Goal: Task Accomplishment & Management: Manage account settings

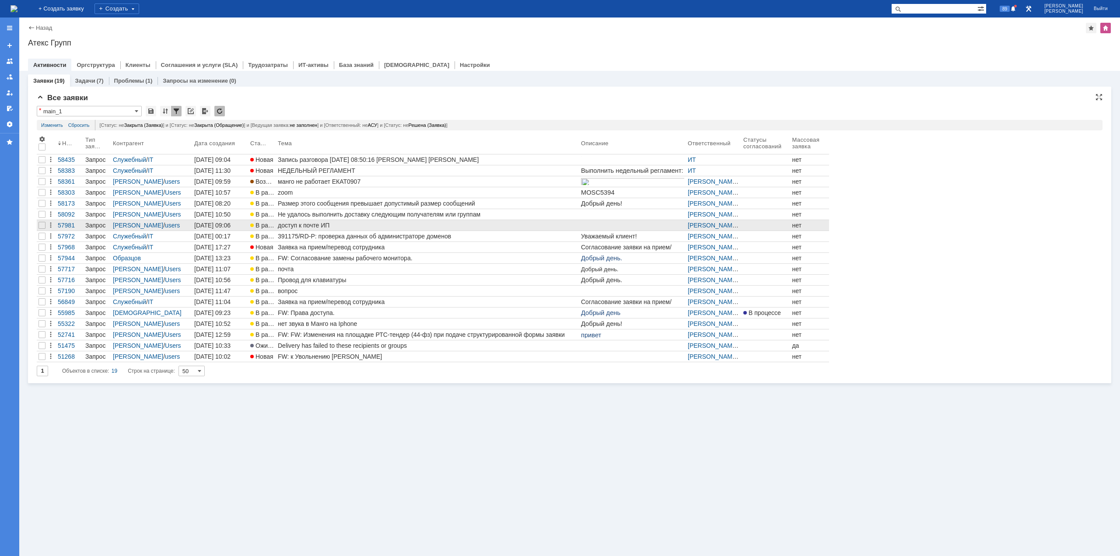
click at [299, 222] on div "доступ к почте ИП" at bounding box center [428, 225] width 300 height 7
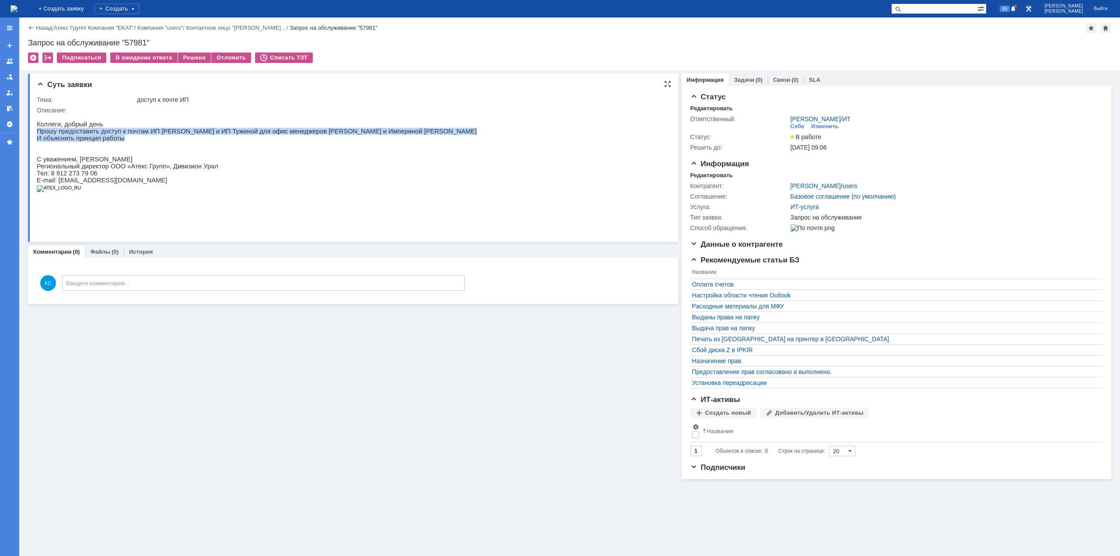
drag, startPoint x: 126, startPoint y: 129, endPoint x: 192, endPoint y: 139, distance: 66.8
click at [174, 141] on div "Коллеги, добрый день Прошу предоставить доступ к почтам ИП Вахрушевой и ИП Тужи…" at bounding box center [257, 156] width 440 height 85
click at [193, 137] on p "И объяснить принцип работы" at bounding box center [257, 142] width 440 height 14
drag, startPoint x: 207, startPoint y: 133, endPoint x: 249, endPoint y: 135, distance: 42.5
click at [247, 135] on p "Прошу предоставить доступ к почтам ИП [PERSON_NAME] и ИП Тужиной для офис менед…" at bounding box center [257, 131] width 440 height 7
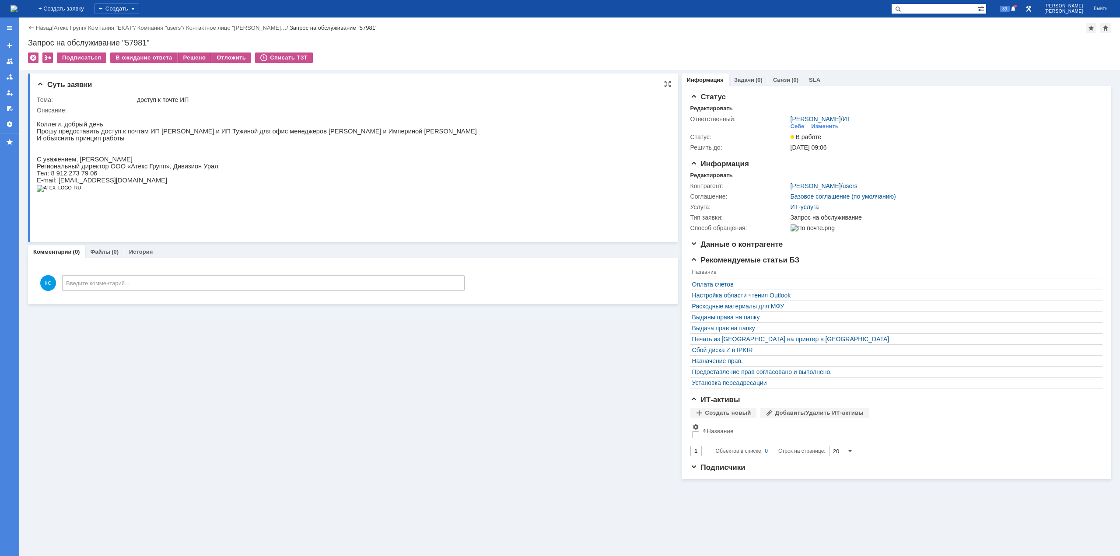
click at [249, 135] on p "Прошу предоставить доступ к почтам ИП [PERSON_NAME] и ИП Тужиной для офис менед…" at bounding box center [257, 131] width 440 height 7
click at [17, 10] on img at bounding box center [13, 8] width 7 height 7
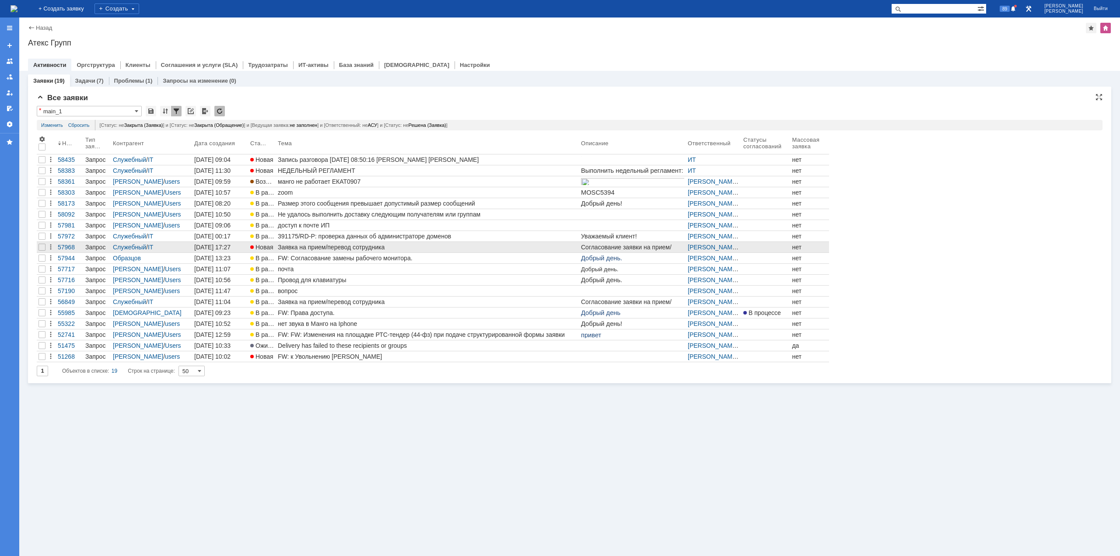
click at [319, 248] on div "Заявка на прием/перевод сотрудника" at bounding box center [428, 247] width 300 height 7
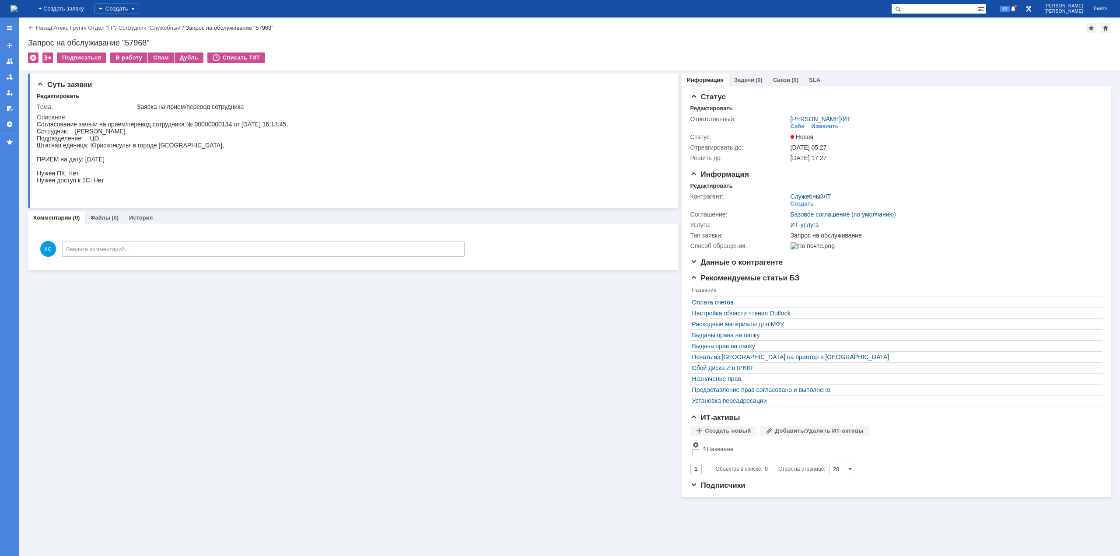
click at [17, 8] on img at bounding box center [13, 8] width 7 height 7
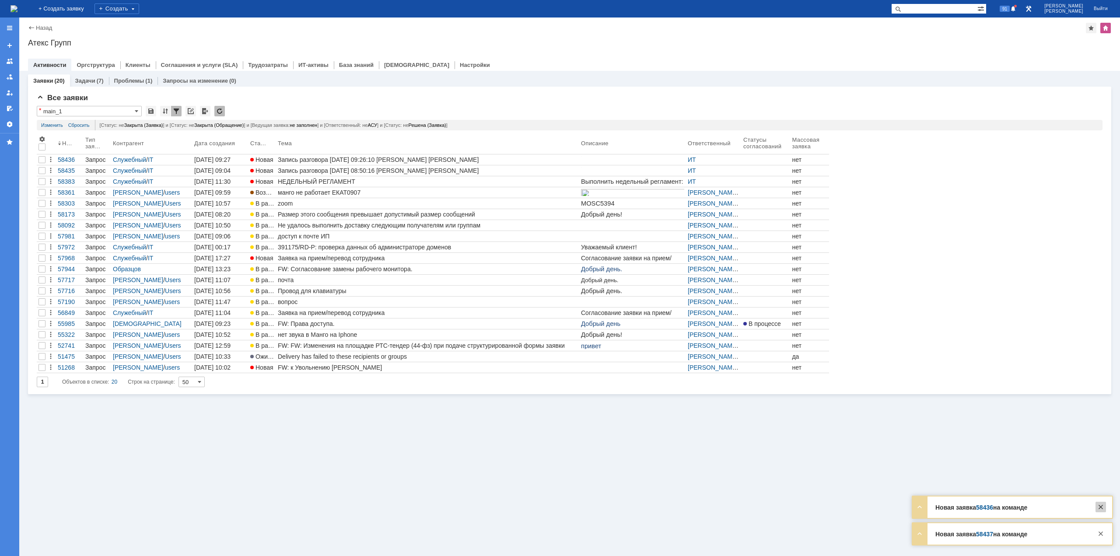
click at [1103, 510] on div at bounding box center [1100, 507] width 10 height 10
click at [1101, 535] on div at bounding box center [1100, 533] width 10 height 10
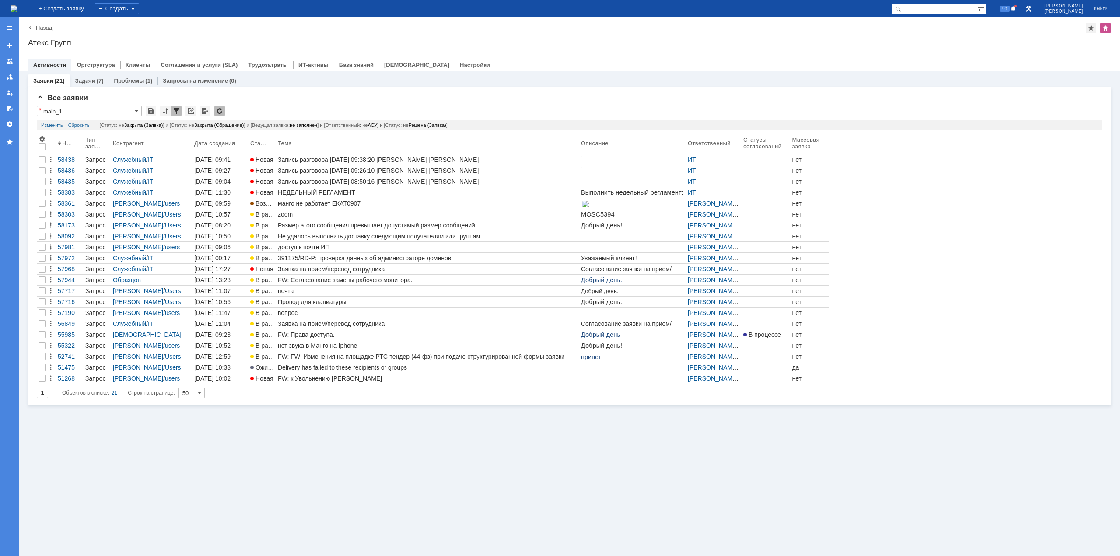
click at [1008, 85] on div "Заявки (21) Задачи (7) Проблемы (1) Запросы на изменение (0)" at bounding box center [569, 80] width 1083 height 12
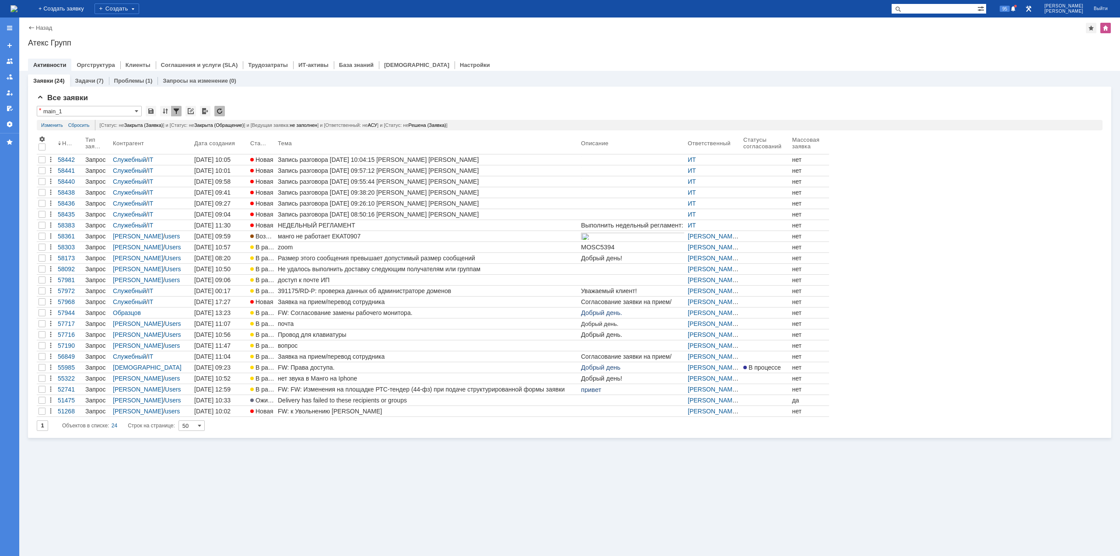
click at [17, 5] on img at bounding box center [13, 8] width 7 height 7
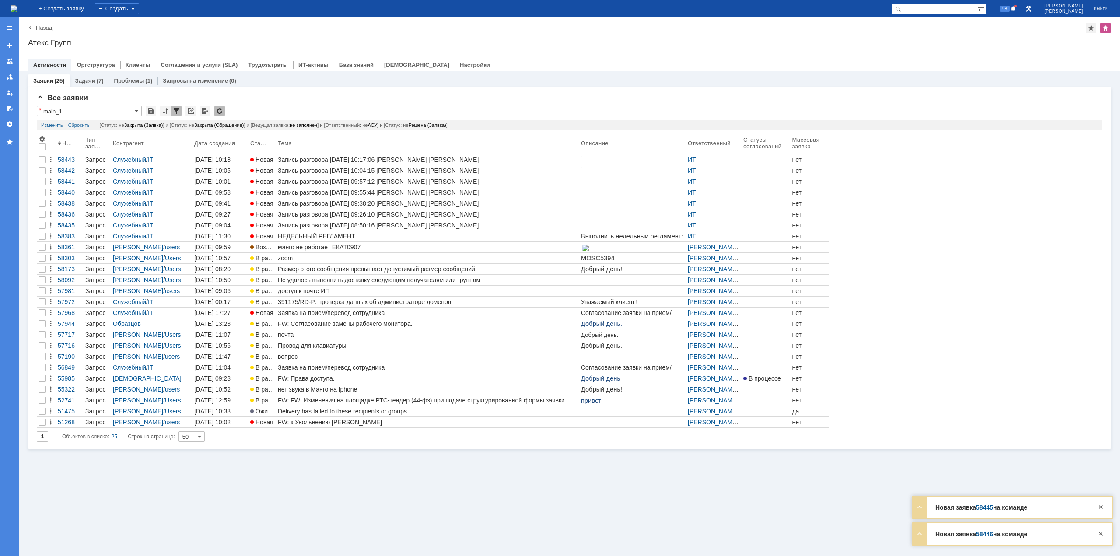
click at [17, 15] on div "На домашнюю" at bounding box center [13, 8] width 7 height 17
click at [17, 12] on img at bounding box center [13, 8] width 7 height 7
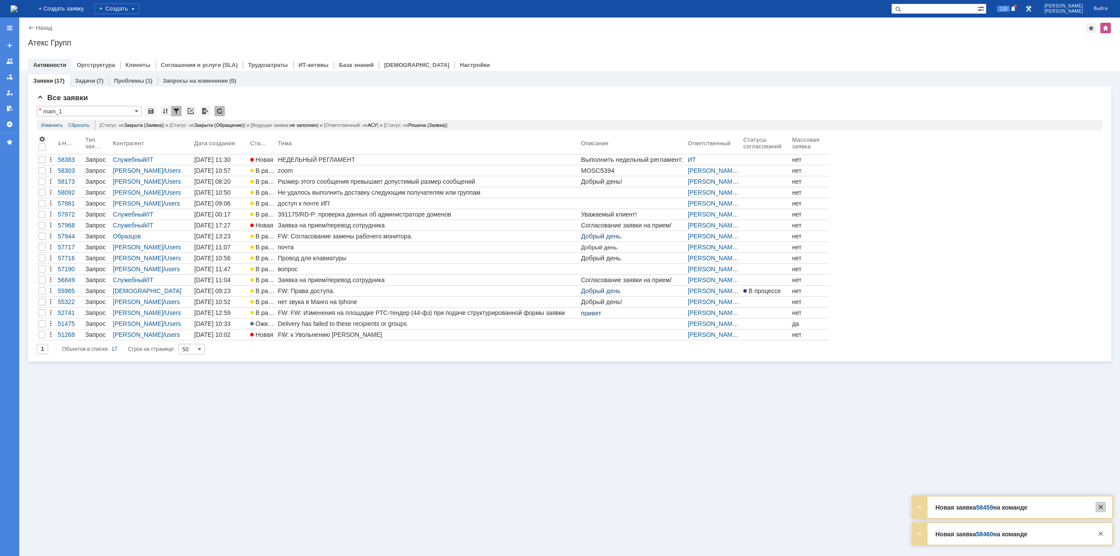
click at [1101, 504] on div "Новая заявка 58459 на команде Тема Запись разговора 09.09.2025 11:51:05 Мурзин …" at bounding box center [1011, 521] width 201 height 50
click at [1101, 504] on div at bounding box center [1100, 507] width 10 height 10
click at [1099, 531] on div at bounding box center [1100, 533] width 10 height 10
click at [1102, 530] on div at bounding box center [1100, 533] width 10 height 10
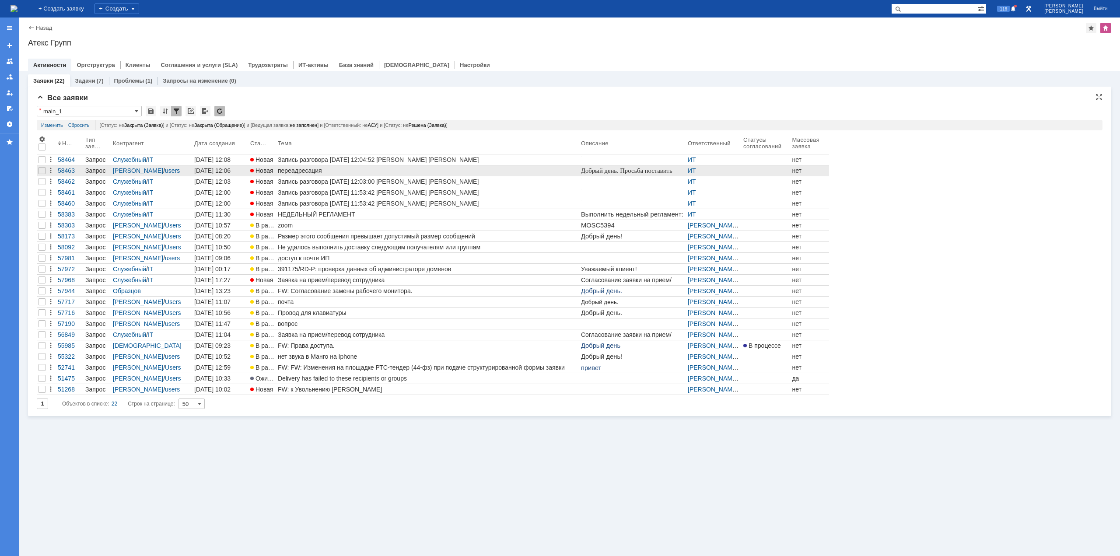
click at [325, 168] on div "переадресация" at bounding box center [428, 170] width 300 height 7
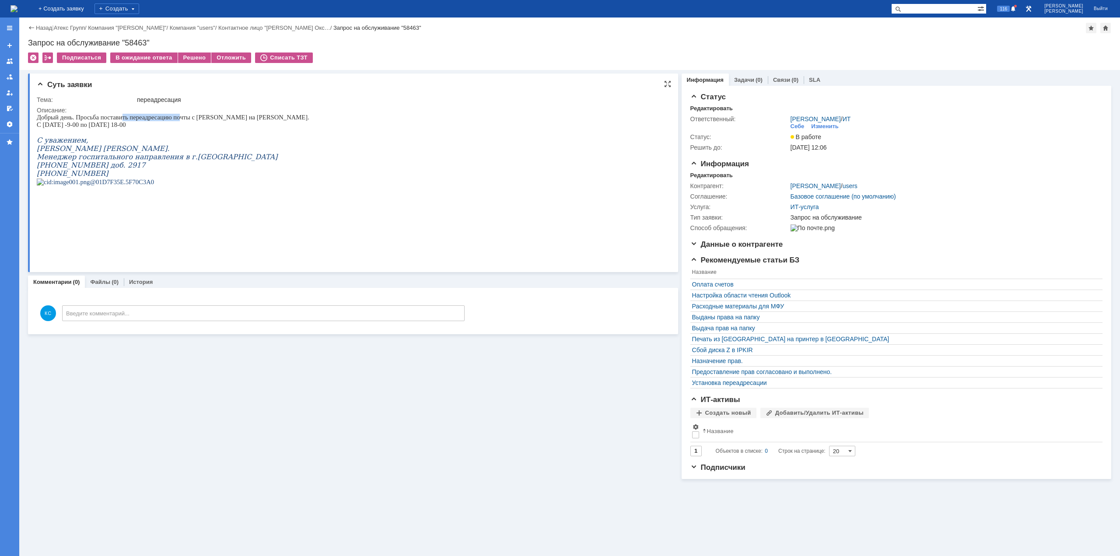
drag, startPoint x: 123, startPoint y: 121, endPoint x: 183, endPoint y: 120, distance: 59.9
click at [181, 120] on p "Добрый день. Просьба поставить переадресацию почты с Ананьиной Елены на Гаузе Д…" at bounding box center [173, 117] width 272 height 7
drag, startPoint x: 195, startPoint y: 119, endPoint x: 219, endPoint y: 119, distance: 23.6
click at [219, 119] on p "Добрый день. Просьба поставить переадресацию почты с Ананьиной Елены на Гаузе Д…" at bounding box center [173, 117] width 272 height 7
click at [17, 9] on img at bounding box center [13, 8] width 7 height 7
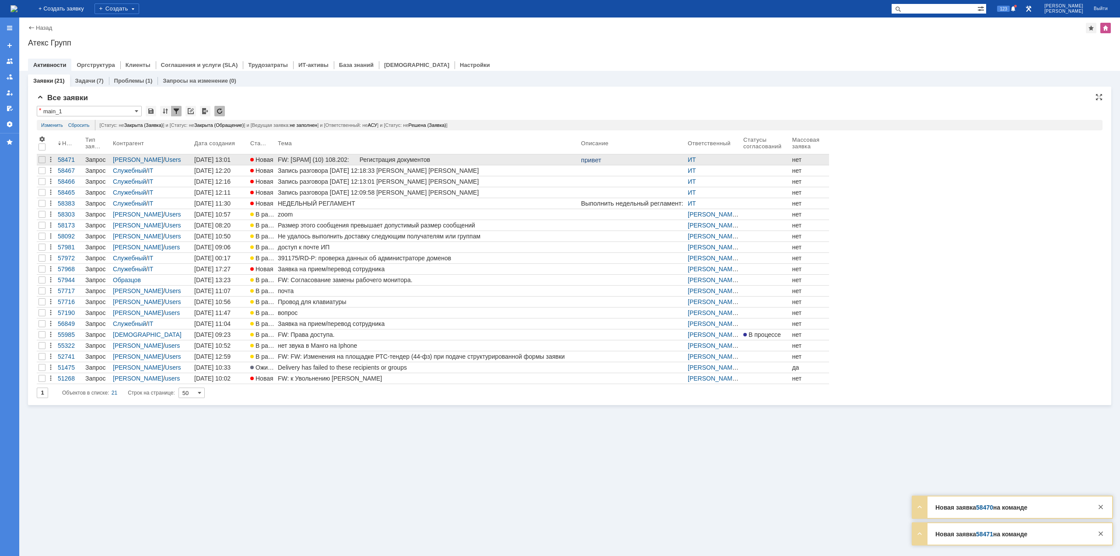
click at [346, 162] on div "FW: [SPAM] (10) 108.202: Регистрация документов" at bounding box center [428, 159] width 300 height 7
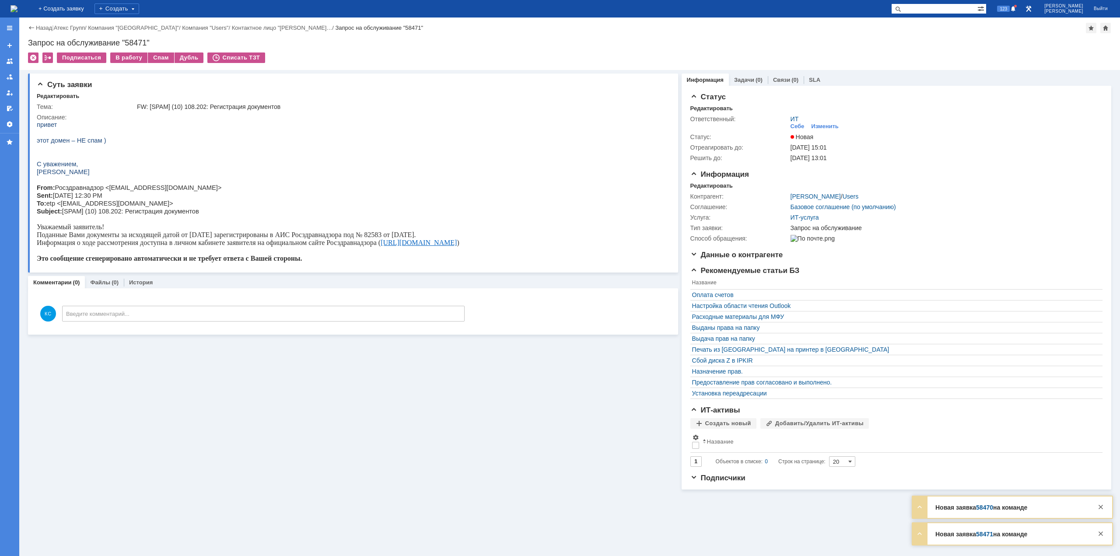
click at [17, 8] on img at bounding box center [13, 8] width 7 height 7
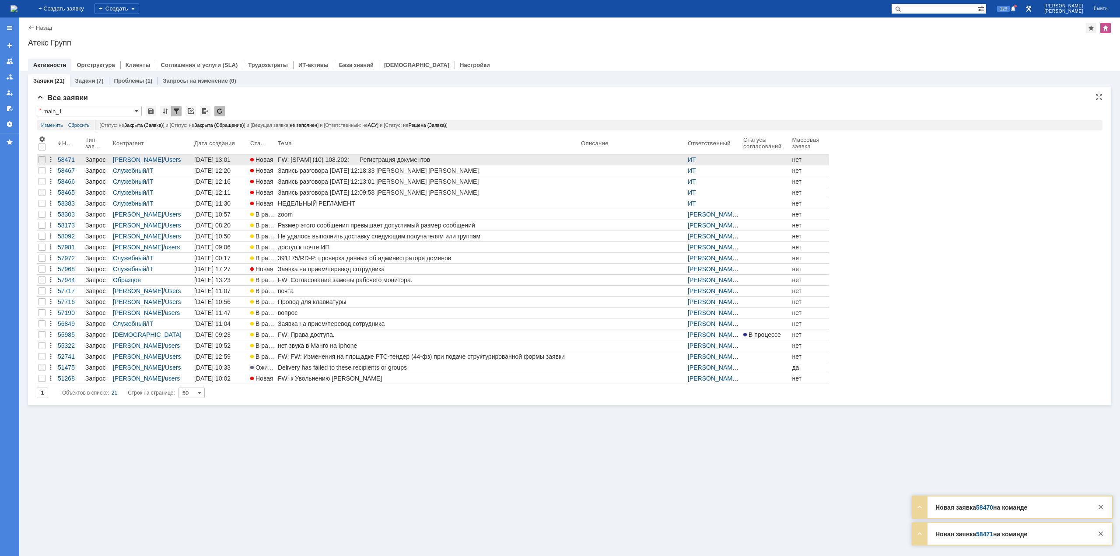
click at [292, 160] on div "FW: [SPAM] (10) 108.202: Регистрация документов" at bounding box center [428, 159] width 300 height 7
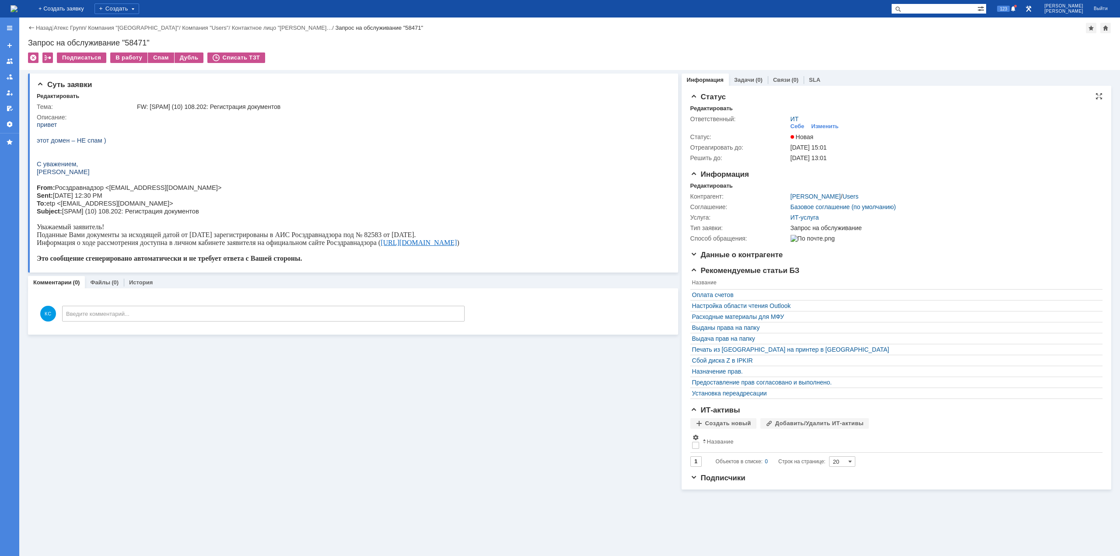
click at [791, 124] on div "Себе" at bounding box center [797, 126] width 14 height 7
click at [17, 11] on img at bounding box center [13, 8] width 7 height 7
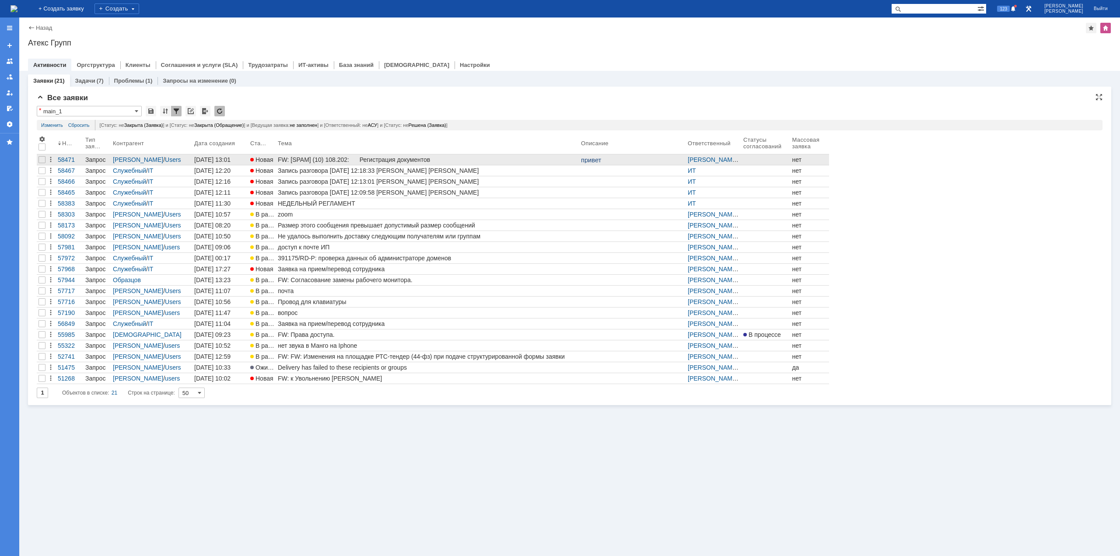
click at [303, 163] on div "FW: [SPAM] (10) 108.202: Регистрация документов" at bounding box center [428, 159] width 300 height 7
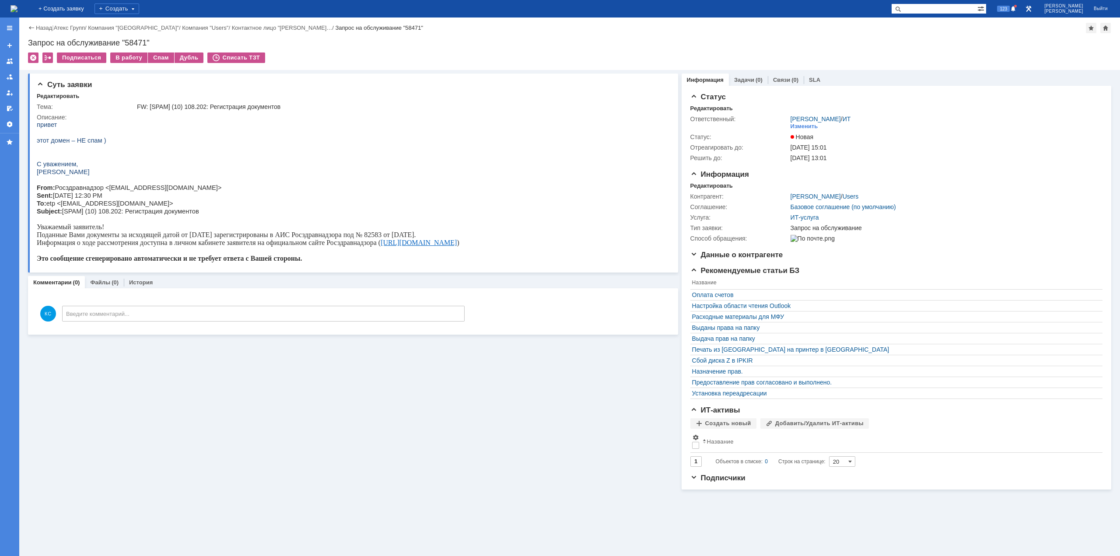
click at [122, 63] on td "В работу" at bounding box center [129, 57] width 38 height 11
click at [125, 62] on td "В работу" at bounding box center [129, 57] width 38 height 11
click at [124, 62] on div "В работу" at bounding box center [128, 57] width 37 height 10
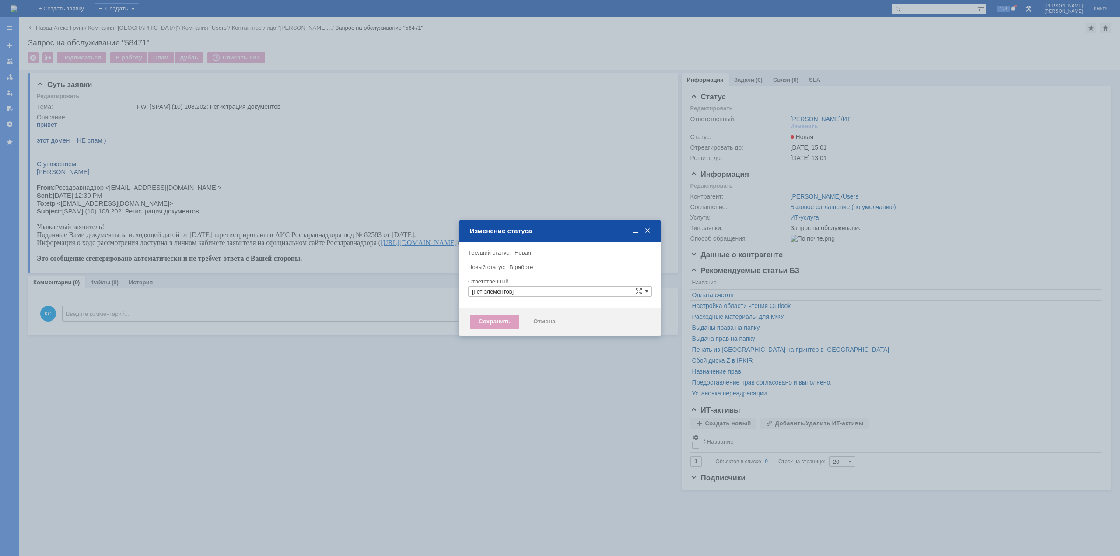
type input "[PERSON_NAME]"
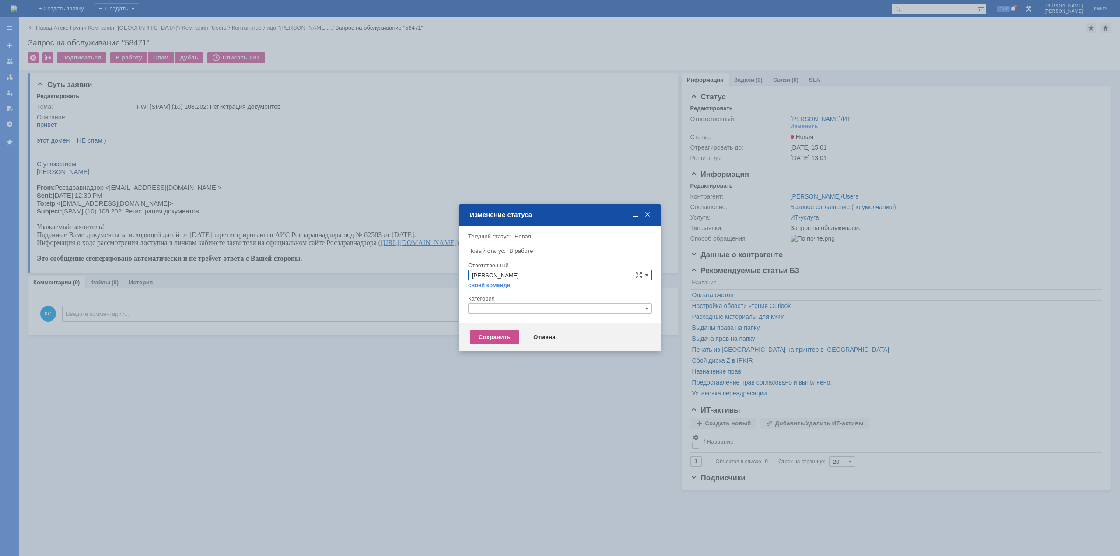
click at [518, 306] on input "text" at bounding box center [560, 308] width 184 height 10
drag, startPoint x: 478, startPoint y: 309, endPoint x: 466, endPoint y: 309, distance: 11.4
click at [466, 309] on div "Внимание! Текущий статус: Новая Новая Новый статус: В работе В работе Ответстве…" at bounding box center [559, 275] width 201 height 98
click at [492, 346] on span "Прочее" at bounding box center [560, 349] width 176 height 7
click at [480, 338] on div "Сохранить" at bounding box center [494, 337] width 49 height 14
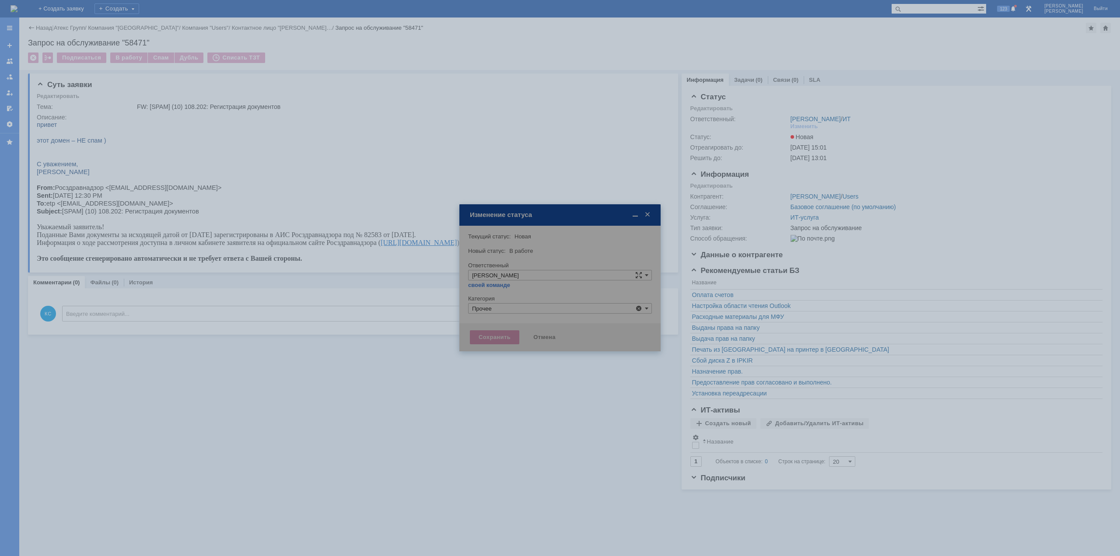
type input "Прочее"
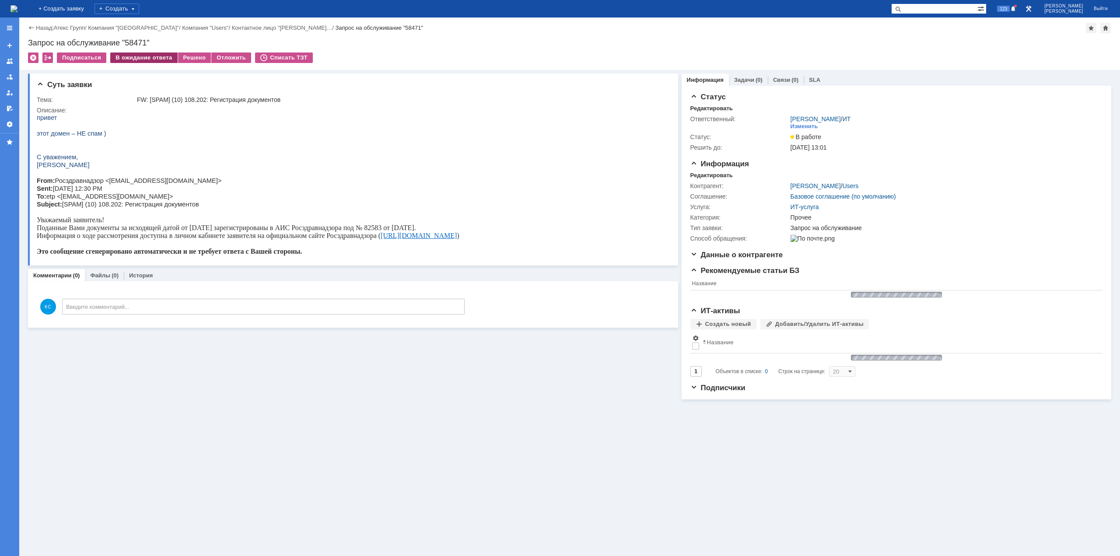
click at [149, 61] on div "В ожидание ответа" at bounding box center [143, 57] width 67 height 10
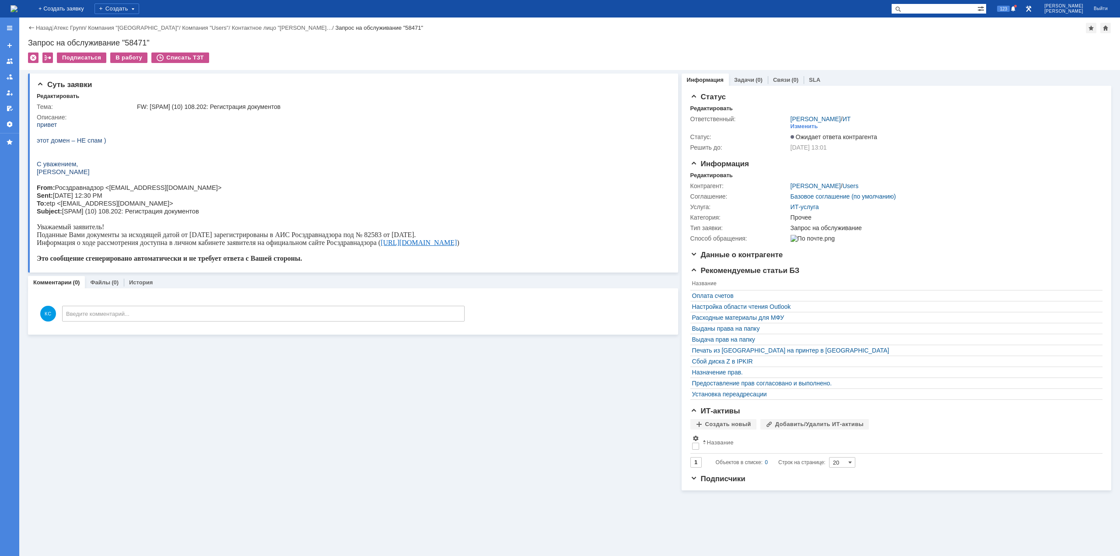
click at [17, 12] on img at bounding box center [13, 8] width 7 height 7
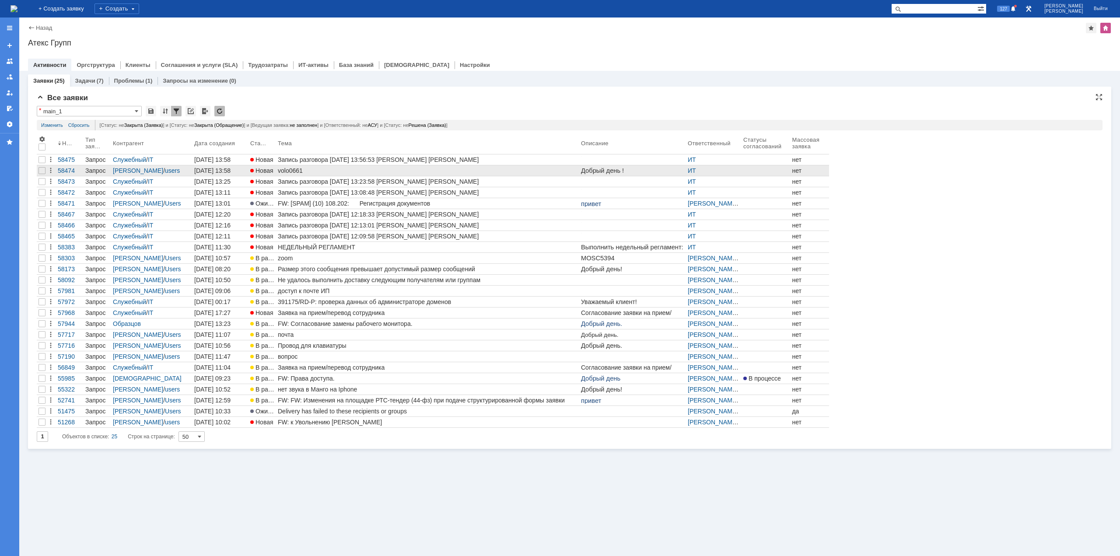
click at [312, 168] on div "volo0661" at bounding box center [428, 170] width 300 height 7
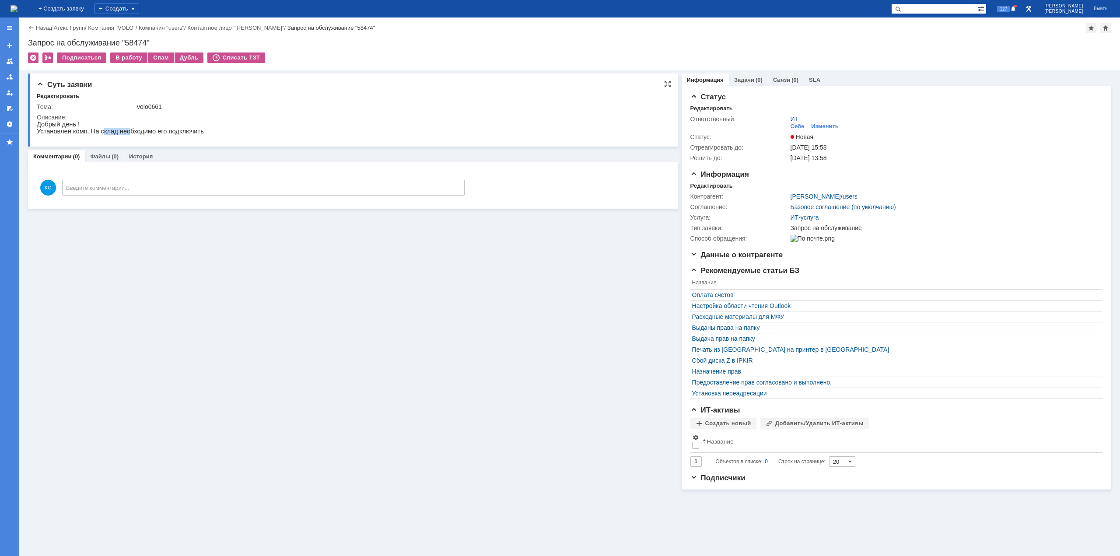
drag, startPoint x: 98, startPoint y: 135, endPoint x: 123, endPoint y: 136, distance: 24.5
click at [123, 135] on p "Установлен комп. На склад необходимо его подключить" at bounding box center [120, 131] width 167 height 7
click at [82, 134] on p "Установлен комп. На склад необходимо его подключить" at bounding box center [120, 131] width 167 height 7
drag, startPoint x: 95, startPoint y: 134, endPoint x: 117, endPoint y: 135, distance: 21.9
click at [115, 135] on p "Установлен комп. На склад необходимо его подключить" at bounding box center [120, 131] width 167 height 7
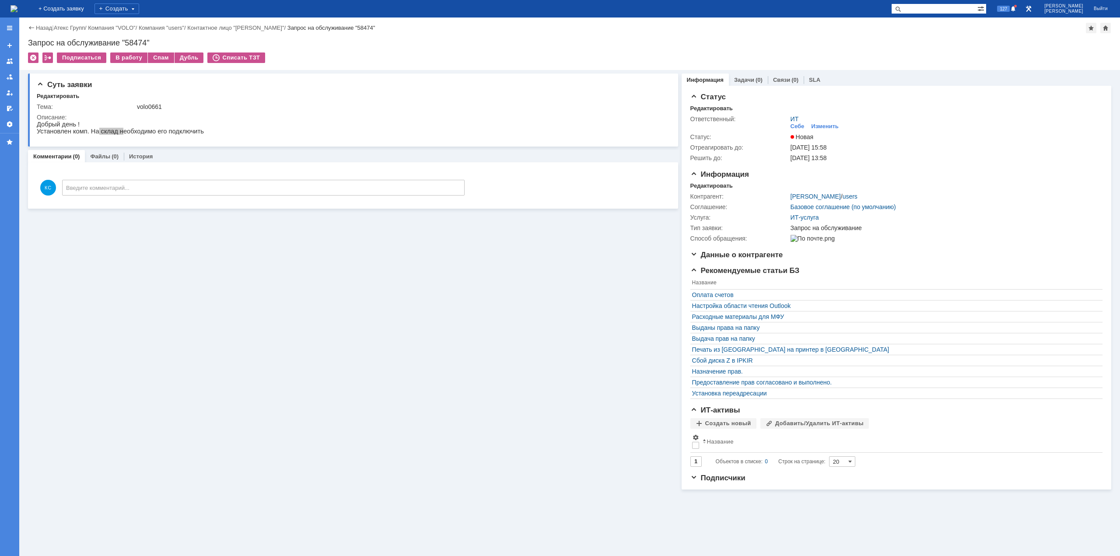
click at [17, 5] on img at bounding box center [13, 8] width 7 height 7
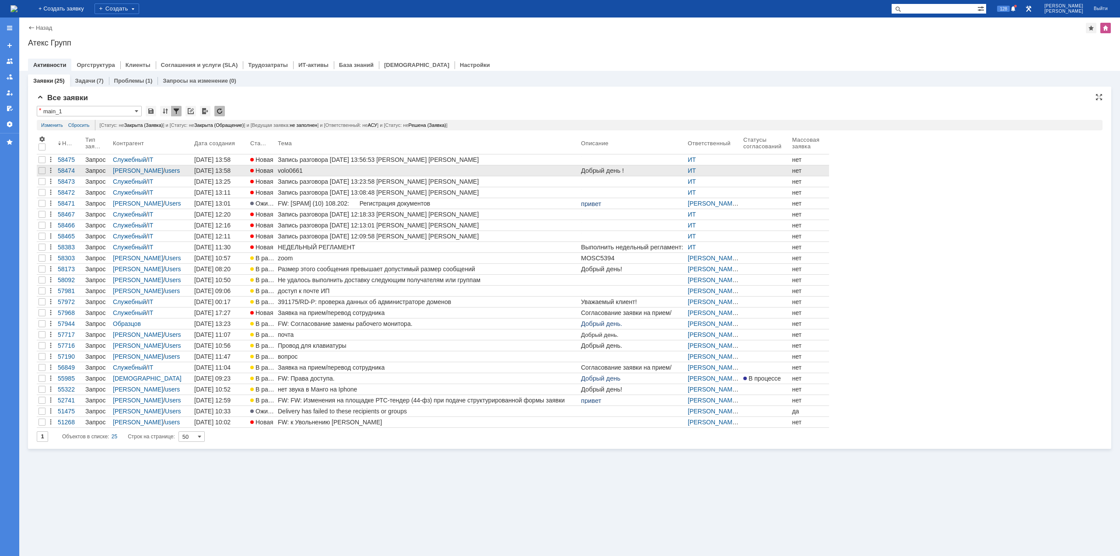
click at [355, 169] on div "volo0661" at bounding box center [428, 170] width 300 height 7
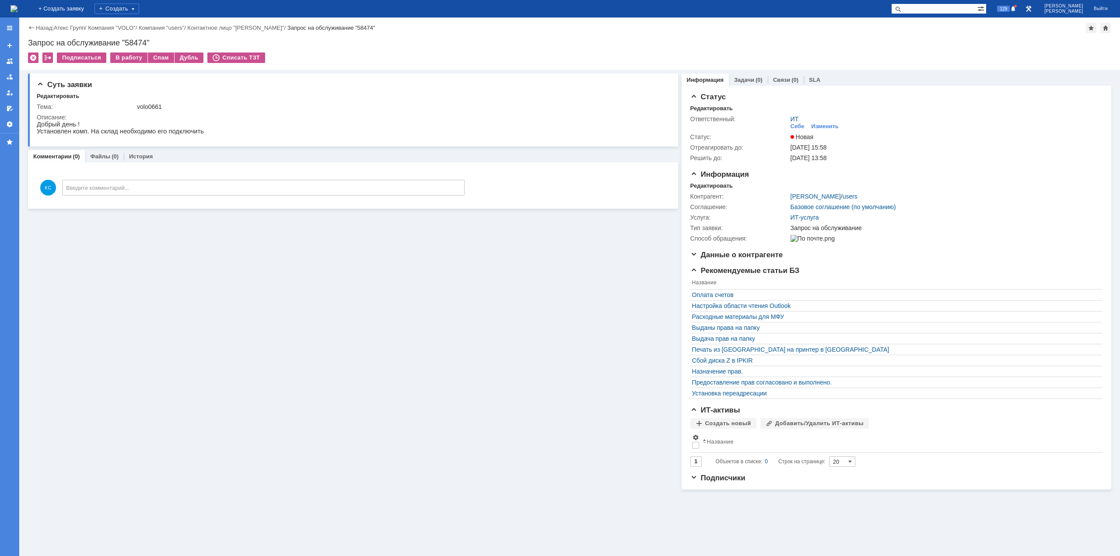
click at [17, 10] on img at bounding box center [13, 8] width 7 height 7
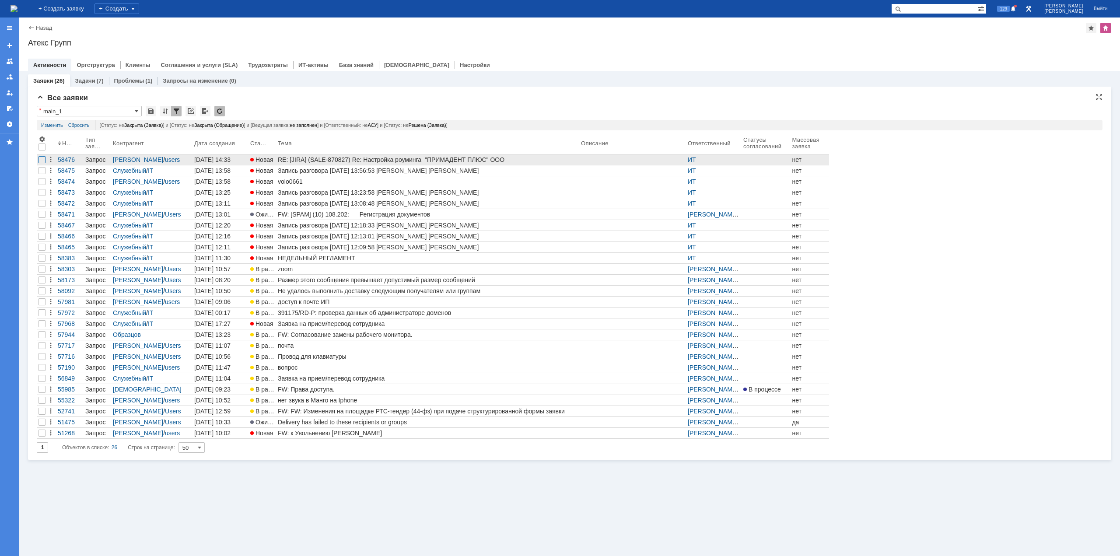
click at [42, 159] on div at bounding box center [41, 159] width 7 height 7
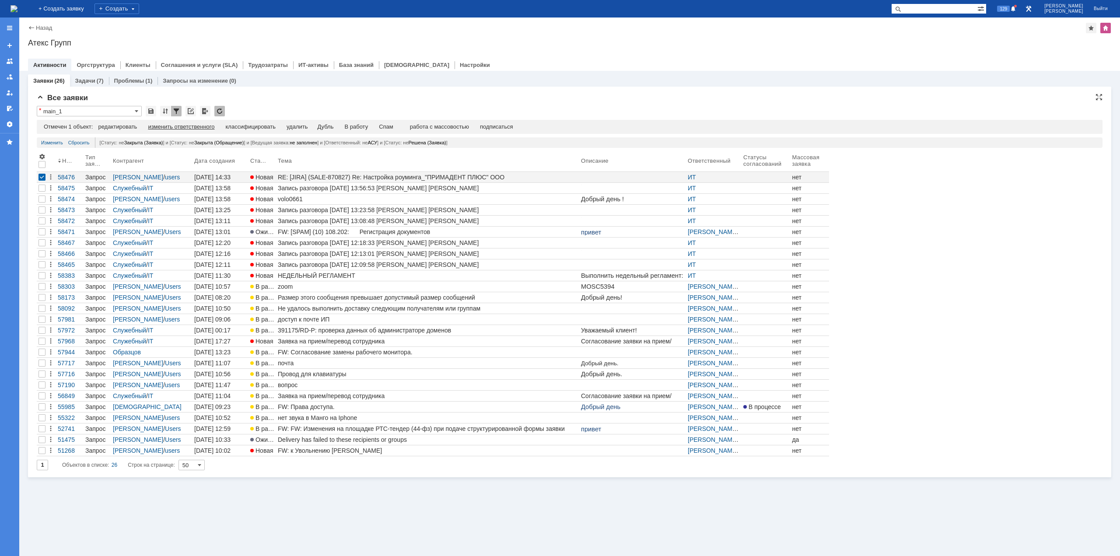
click at [174, 125] on div "изменить ответственного" at bounding box center [181, 126] width 66 height 7
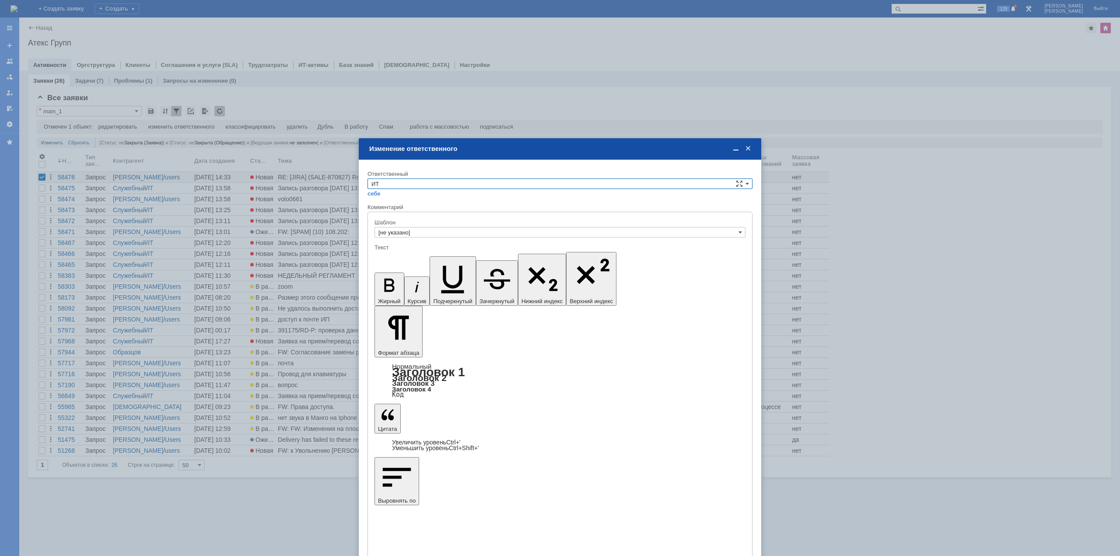
click at [393, 188] on input "ИТ" at bounding box center [559, 183] width 385 height 10
click at [396, 258] on span "АСУ" at bounding box center [559, 256] width 377 height 7
type input "АСУ"
